Goal: Information Seeking & Learning: Learn about a topic

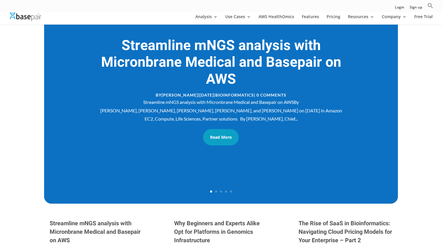
scroll to position [106, 0]
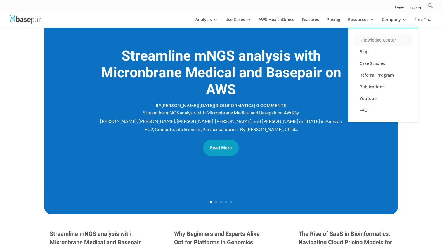
click at [373, 41] on link "Knowledge Center" at bounding box center [383, 40] width 58 height 12
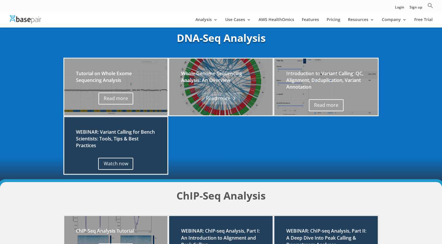
scroll to position [415, 0]
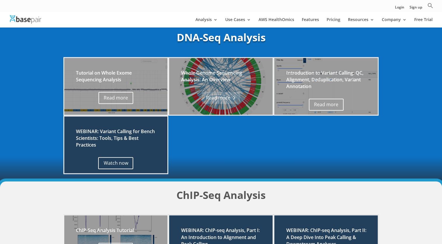
click at [222, 98] on link "Read more" at bounding box center [221, 98] width 38 height 12
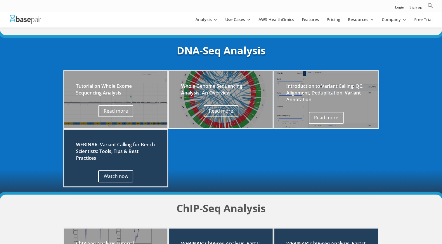
scroll to position [404, 0]
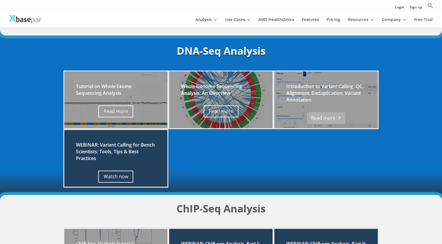
click at [332, 122] on link "Read more" at bounding box center [326, 118] width 38 height 12
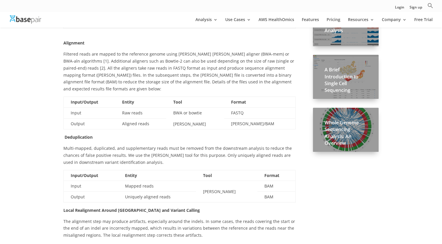
scroll to position [253, 0]
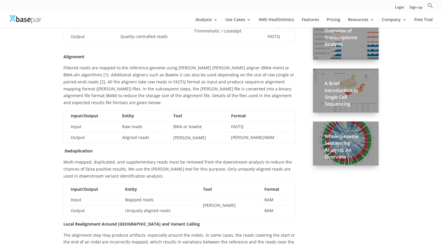
click at [350, 152] on h2 "Whole Genome Sequencing Analysis: An Overview" at bounding box center [345, 148] width 42 height 30
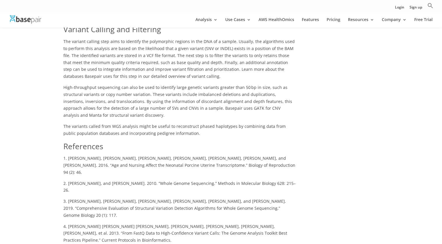
scroll to position [438, 0]
